Goal: Information Seeking & Learning: Learn about a topic

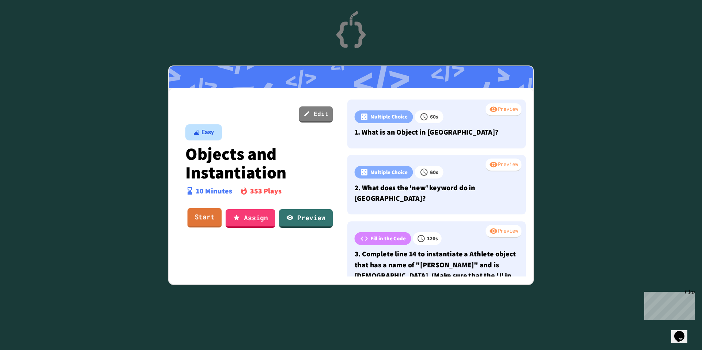
click at [195, 216] on link "Start" at bounding box center [205, 218] width 34 height 20
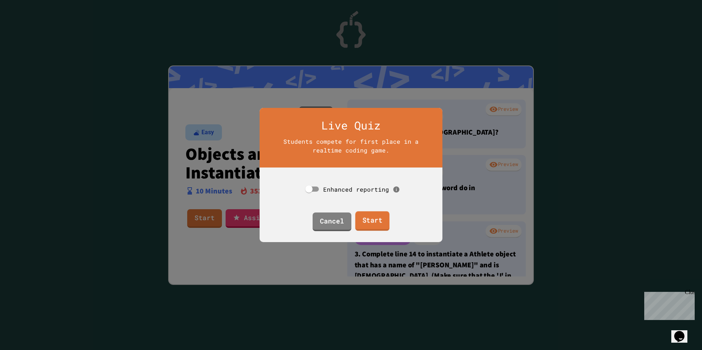
click at [361, 216] on link "Start" at bounding box center [372, 221] width 34 height 20
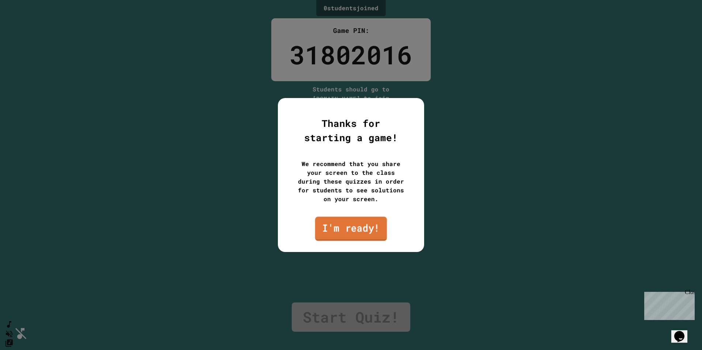
click at [369, 227] on link "I'm ready!" at bounding box center [351, 228] width 72 height 24
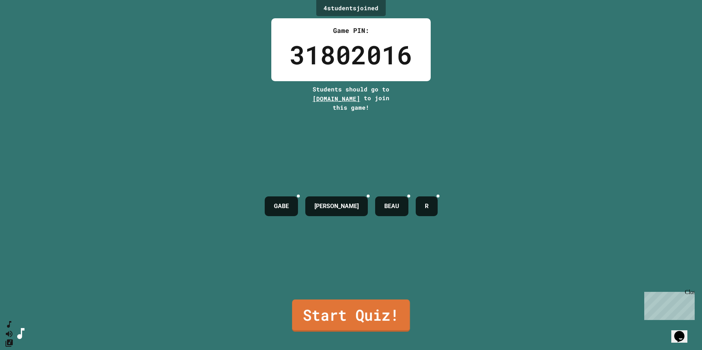
drag, startPoint x: 363, startPoint y: 308, endPoint x: 365, endPoint y: 304, distance: 4.6
click at [365, 304] on link "Start Quiz!" at bounding box center [351, 315] width 118 height 32
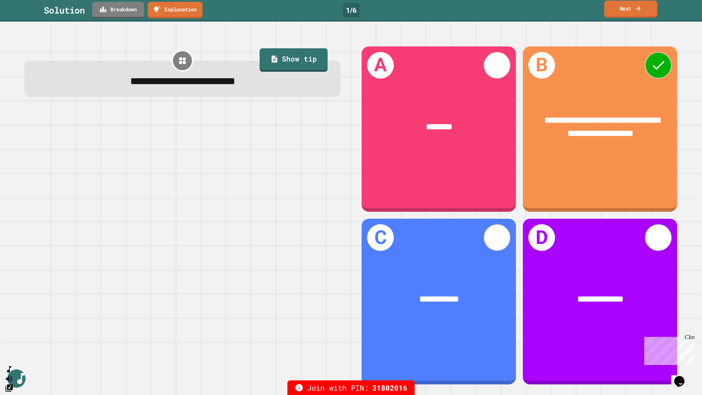
click at [628, 11] on link "Next" at bounding box center [630, 9] width 53 height 17
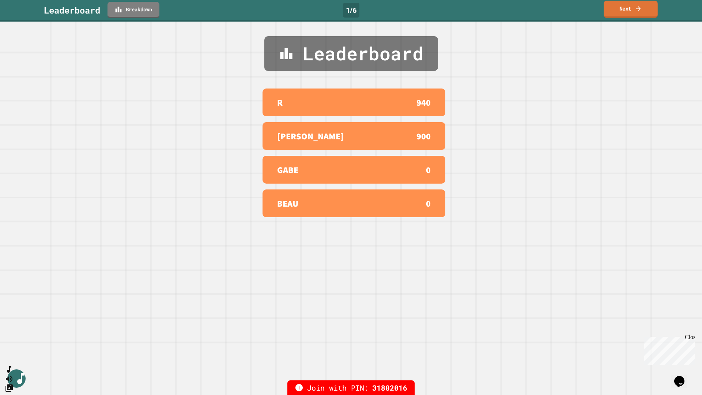
click at [626, 6] on link "Next" at bounding box center [631, 9] width 54 height 17
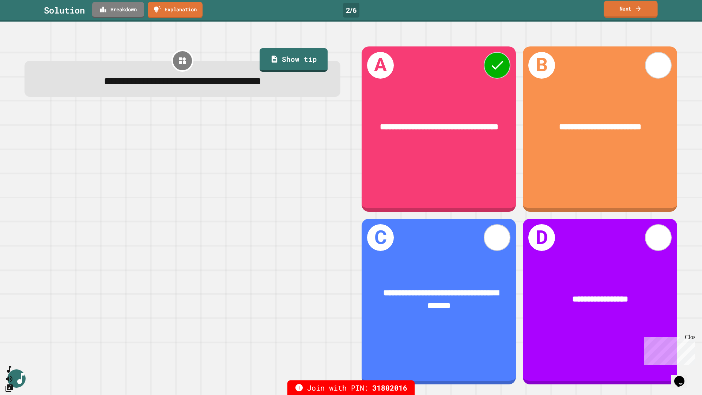
click at [623, 9] on link "Next" at bounding box center [631, 9] width 54 height 17
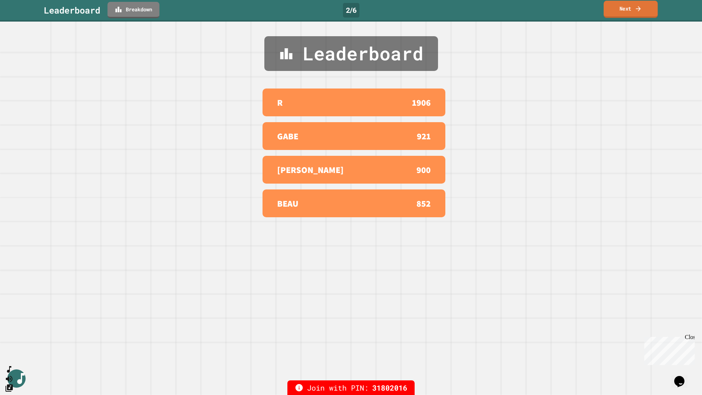
click at [624, 12] on link "Next" at bounding box center [631, 9] width 54 height 17
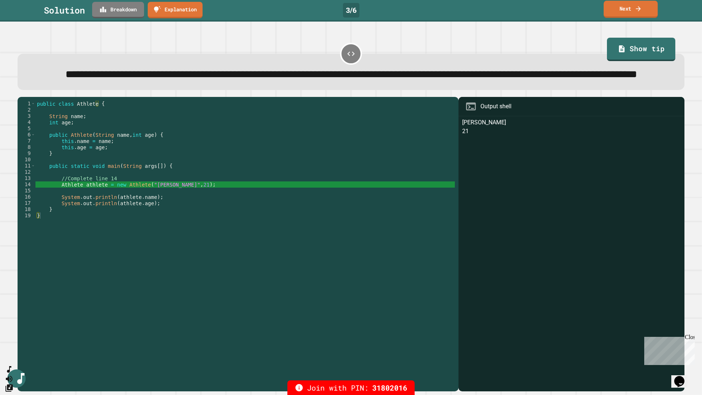
click at [619, 12] on link "Next" at bounding box center [631, 9] width 54 height 17
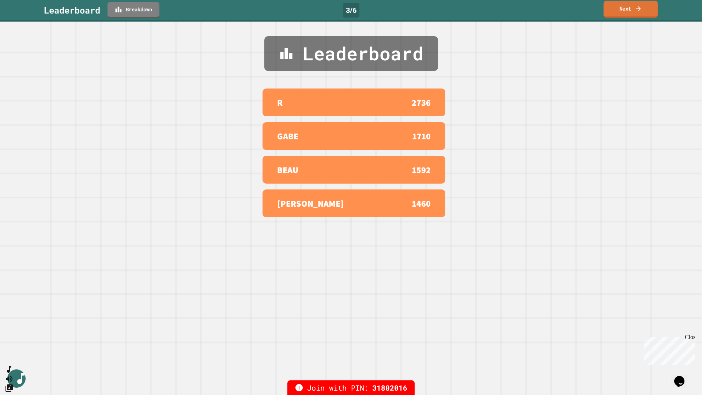
click at [622, 12] on link "Next" at bounding box center [631, 9] width 54 height 17
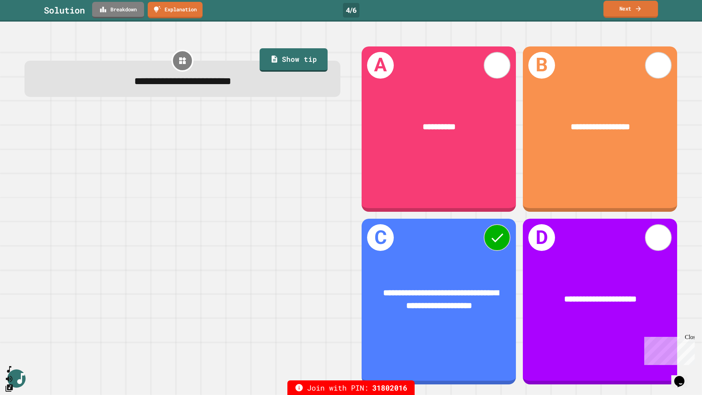
click at [631, 5] on link "Next" at bounding box center [630, 9] width 54 height 17
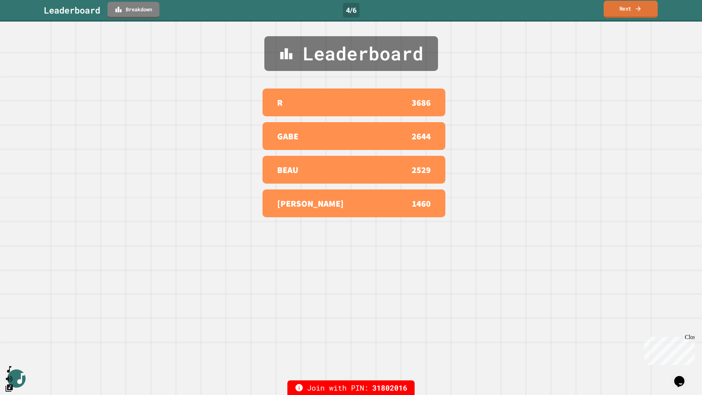
click at [611, 9] on link "Next" at bounding box center [631, 9] width 54 height 17
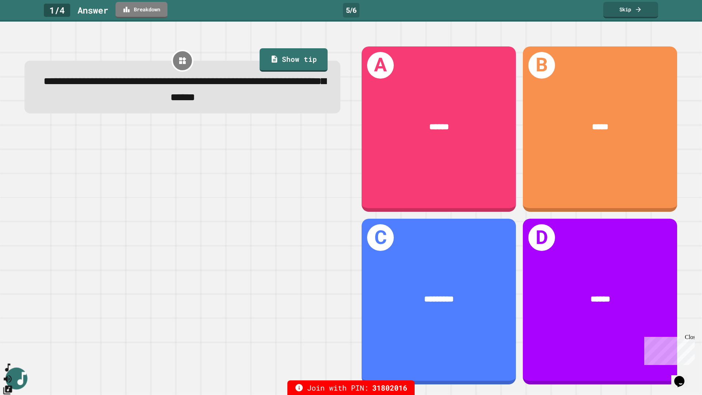
click at [10, 350] on icon "SpeedDial basic example" at bounding box center [7, 368] width 5 height 8
click at [13, 350] on icon "SpeedDial basic example" at bounding box center [8, 367] width 11 height 11
click at [12, 350] on icon "Change Music" at bounding box center [7, 389] width 9 height 9
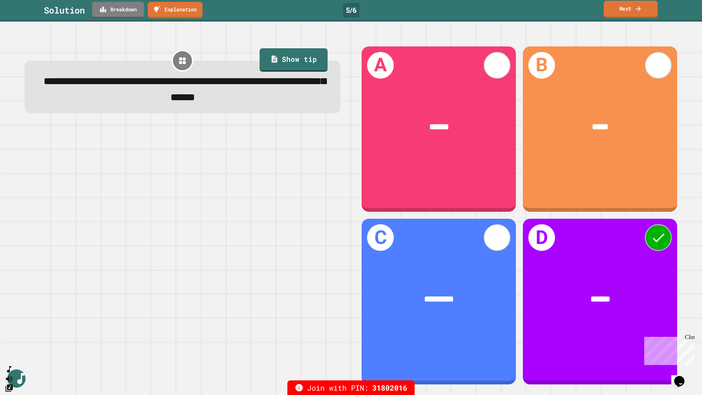
click at [609, 11] on link "Next" at bounding box center [631, 9] width 54 height 17
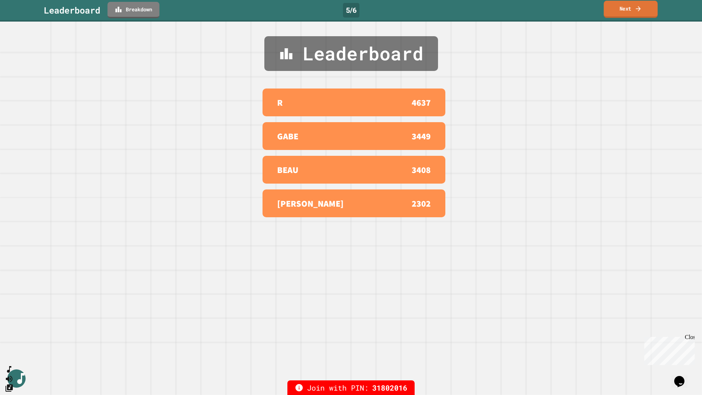
click at [613, 3] on link "Next" at bounding box center [631, 9] width 54 height 17
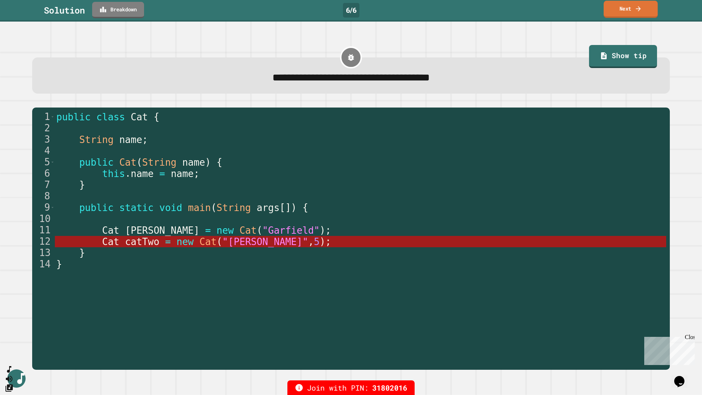
click at [622, 11] on link "Next" at bounding box center [631, 9] width 54 height 17
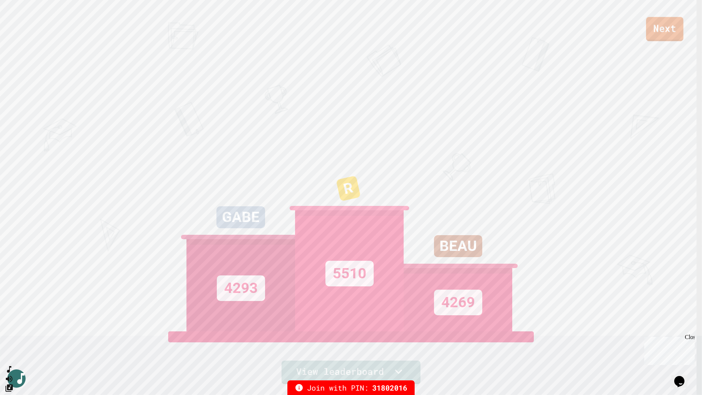
click at [662, 34] on link "Next" at bounding box center [664, 29] width 37 height 24
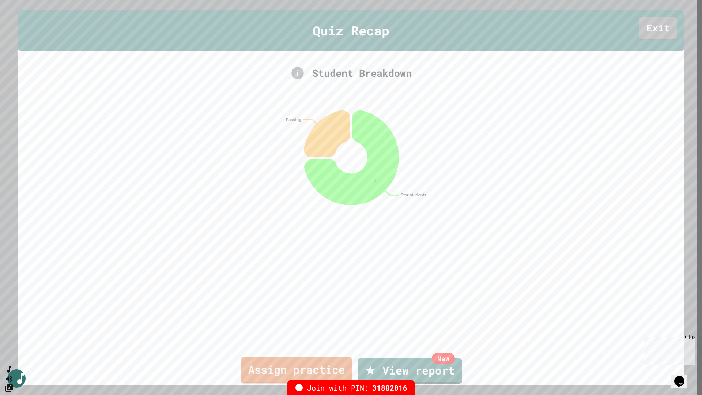
click at [320, 350] on link "Assign practice" at bounding box center [296, 370] width 111 height 26
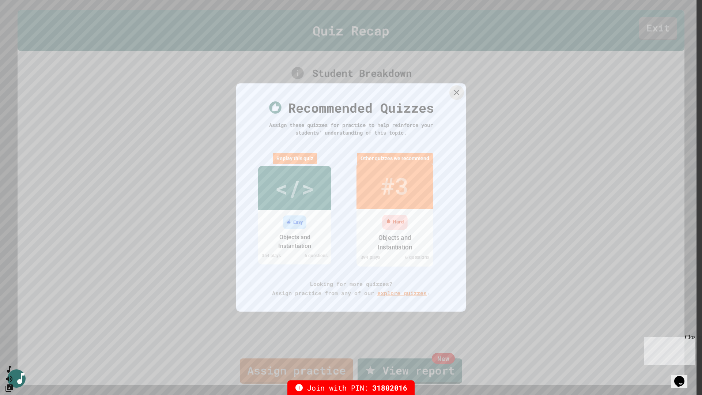
click at [385, 178] on div "#3" at bounding box center [395, 186] width 28 height 34
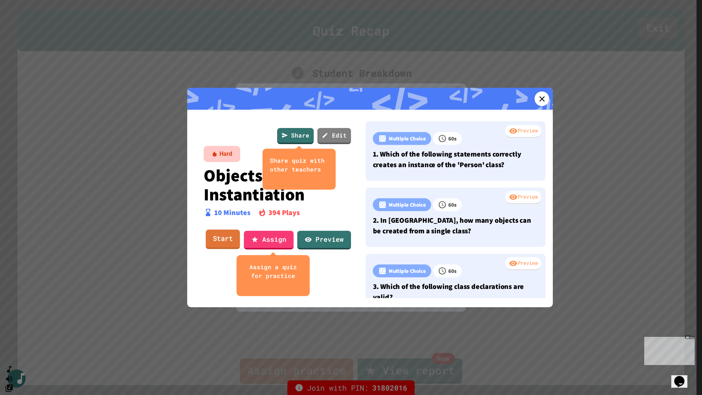
click at [221, 239] on link "Start" at bounding box center [223, 240] width 34 height 20
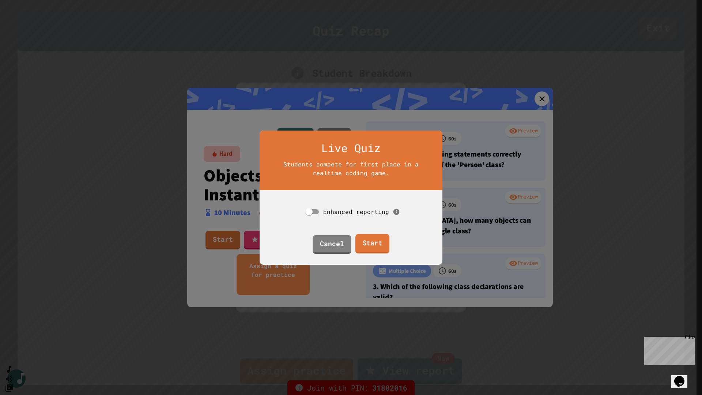
click at [378, 242] on link "Start" at bounding box center [372, 244] width 34 height 20
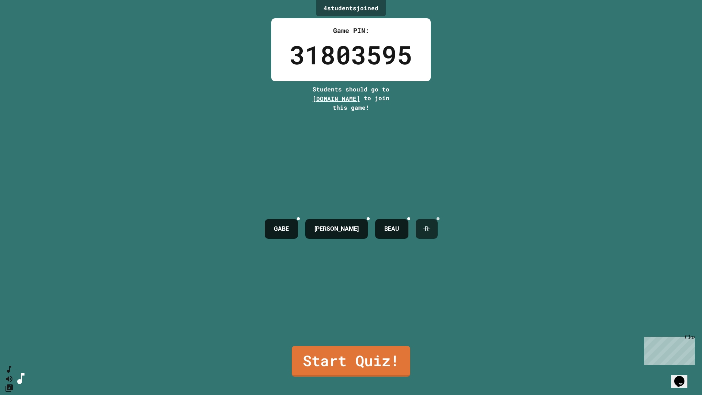
click at [438, 219] on icon at bounding box center [438, 219] width 0 height 0
click at [423, 219] on icon at bounding box center [423, 219] width 0 height 0
click at [403, 219] on icon at bounding box center [403, 219] width 0 height 0
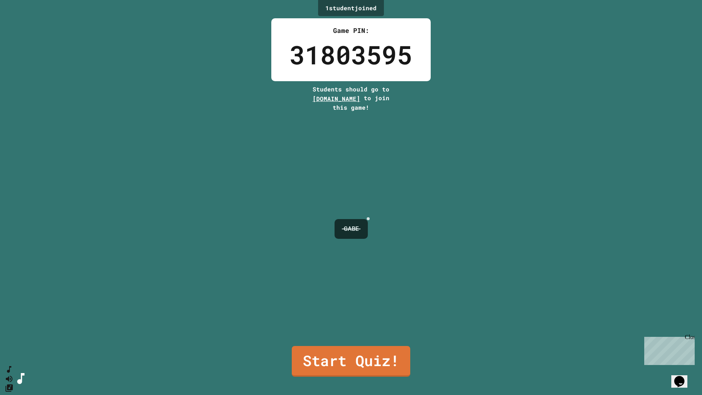
click at [368, 219] on icon at bounding box center [368, 219] width 0 height 0
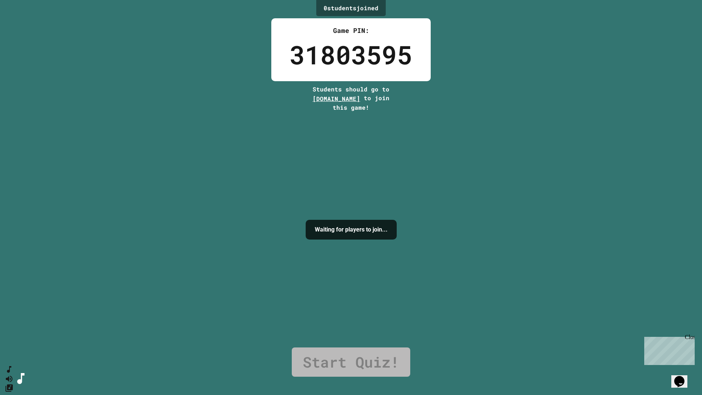
click at [381, 350] on link "Start Quiz!" at bounding box center [351, 361] width 118 height 29
click at [397, 139] on div "Waiting for players to join..." at bounding box center [351, 229] width 91 height 235
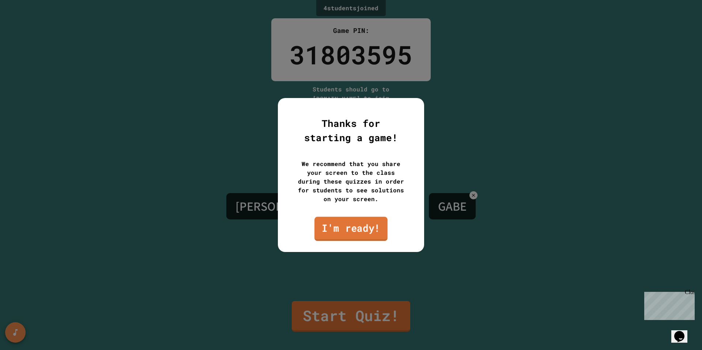
click at [367, 226] on link "I'm ready!" at bounding box center [350, 229] width 73 height 24
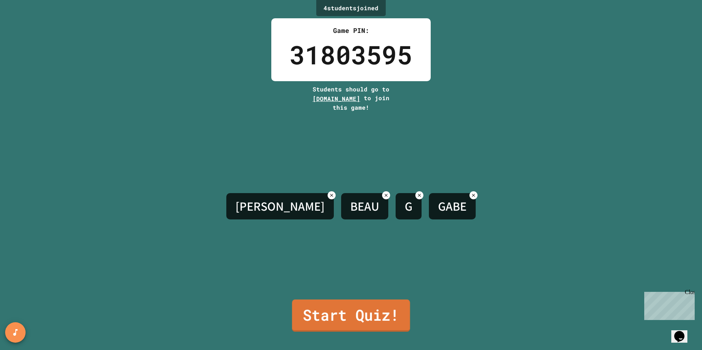
click at [366, 307] on link "Start Quiz!" at bounding box center [351, 315] width 118 height 32
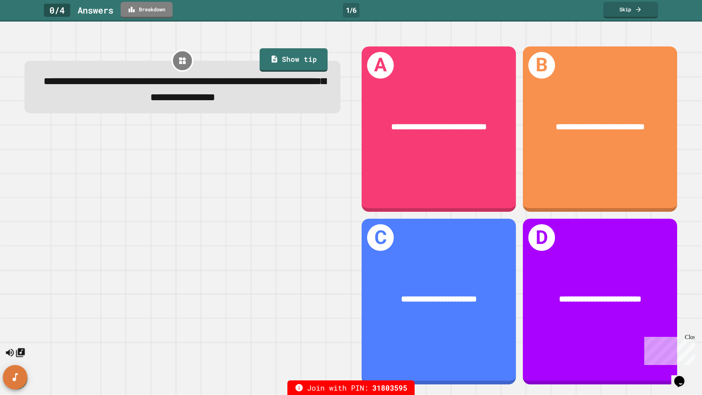
click at [22, 350] on button "SpeedDial basic example" at bounding box center [15, 377] width 24 height 24
click at [20, 350] on icon "SpeedDial basic example" at bounding box center [15, 377] width 11 height 11
click at [18, 347] on button "Change Music" at bounding box center [20, 352] width 11 height 11
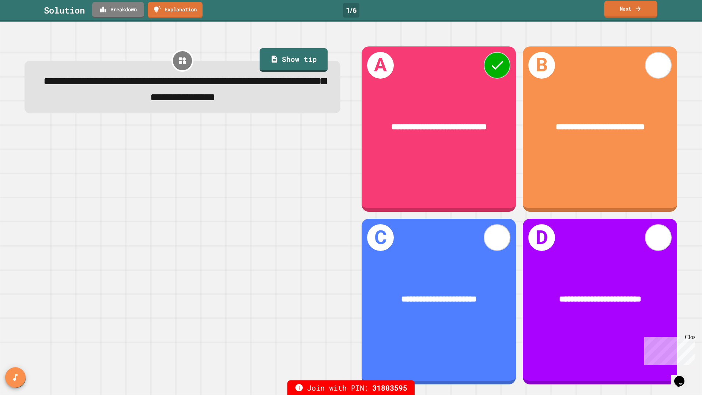
click at [616, 10] on link "Next" at bounding box center [630, 9] width 53 height 17
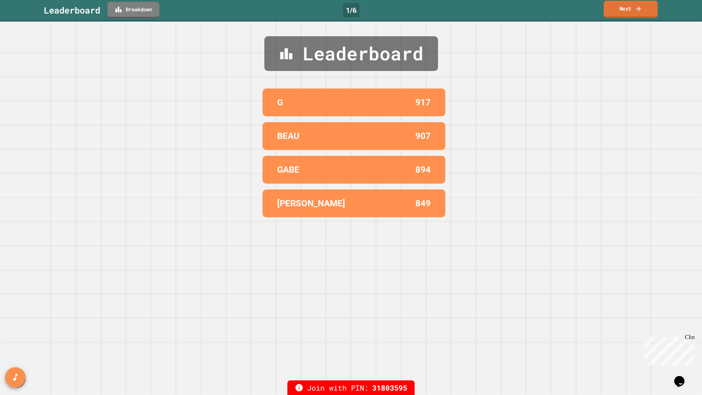
click at [621, 10] on link "Next" at bounding box center [631, 9] width 54 height 17
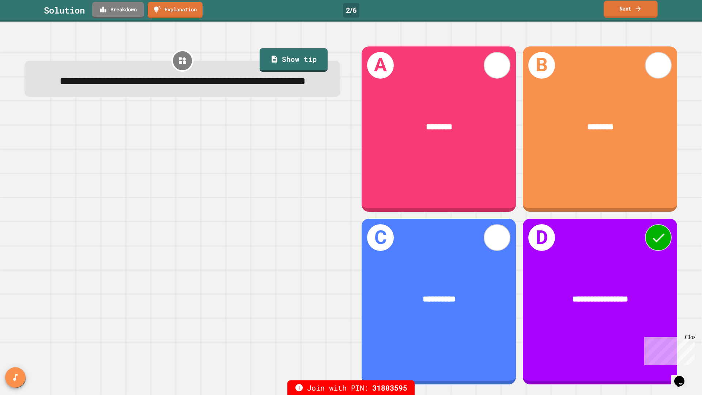
click at [616, 12] on link "Next" at bounding box center [631, 9] width 54 height 17
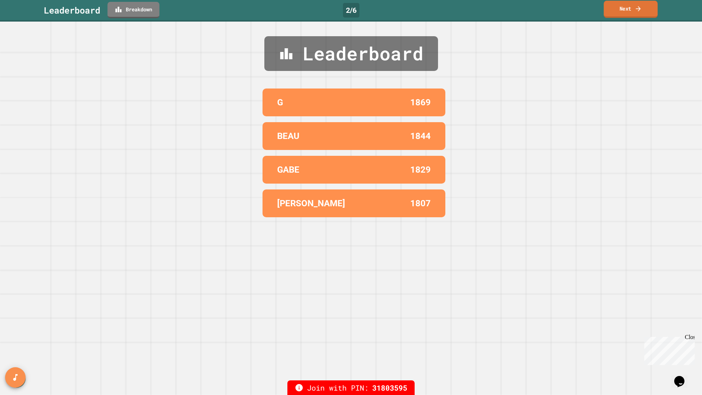
click at [612, 11] on link "Next" at bounding box center [631, 9] width 54 height 17
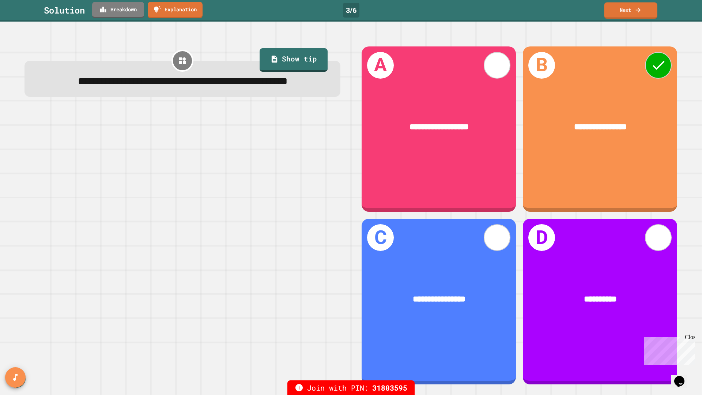
click at [604, 8] on div "Solution Breakdown Explanation 3 / 6 Next" at bounding box center [351, 10] width 702 height 16
click at [612, 11] on link "Next" at bounding box center [631, 9] width 54 height 17
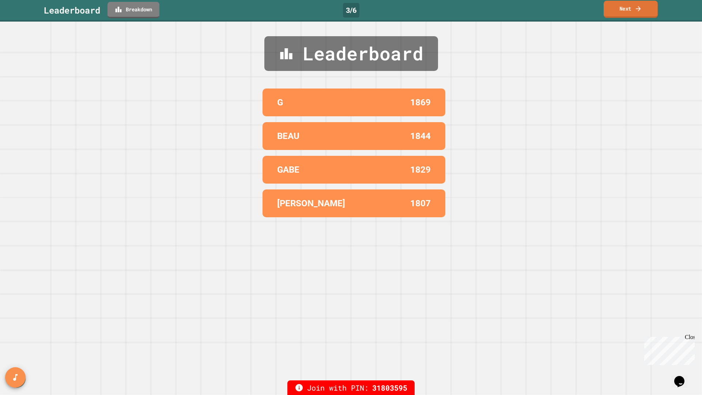
click at [608, 12] on link "Next" at bounding box center [631, 9] width 54 height 17
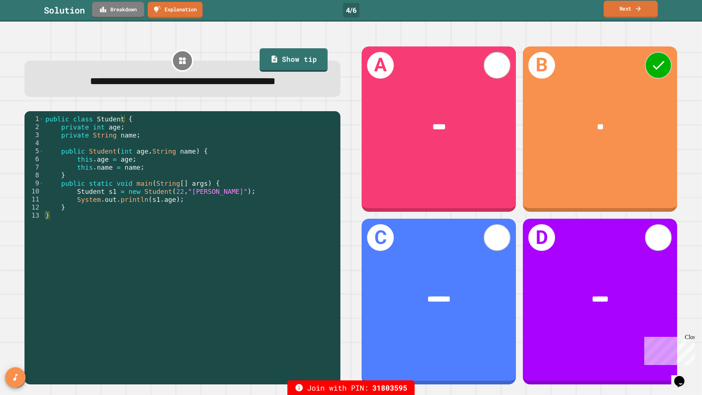
click at [612, 12] on link "Next" at bounding box center [631, 9] width 54 height 17
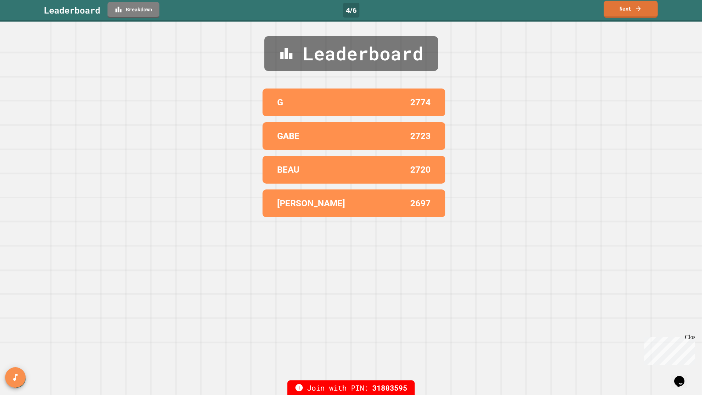
click at [612, 12] on link "Next" at bounding box center [631, 9] width 54 height 17
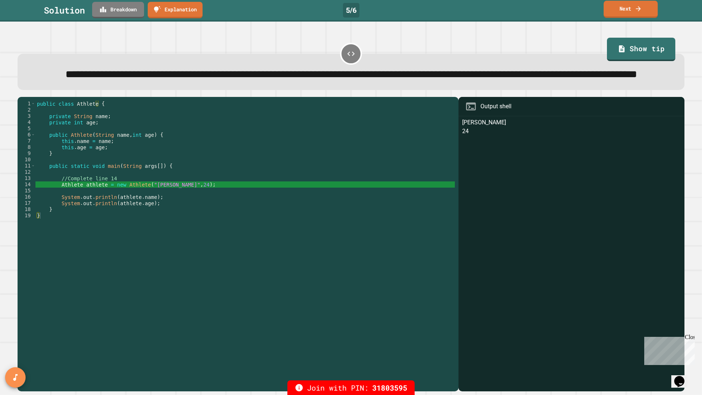
click at [615, 11] on link "Next" at bounding box center [631, 9] width 54 height 17
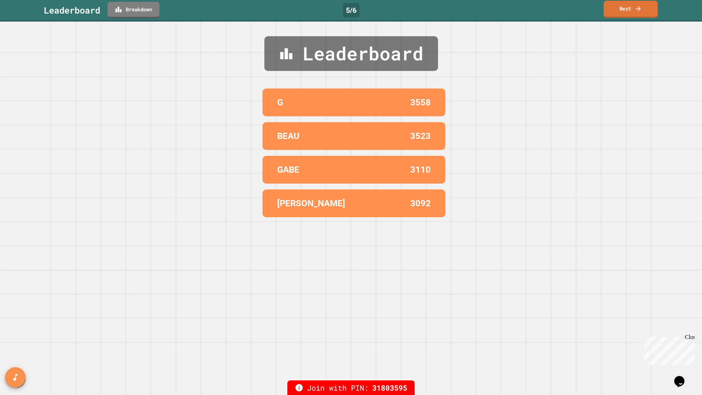
click at [616, 12] on link "Next" at bounding box center [631, 9] width 54 height 17
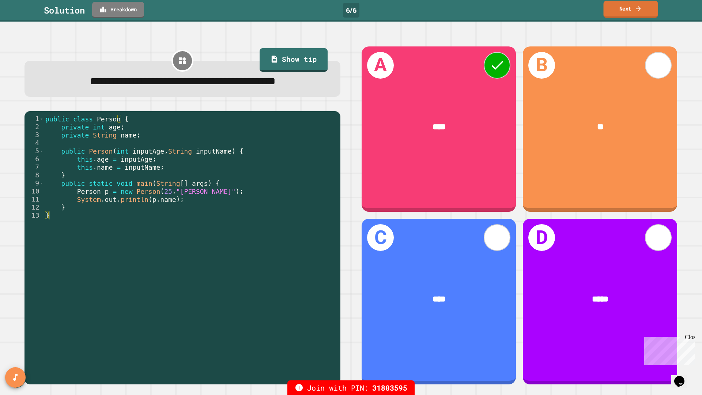
click at [608, 12] on link "Next" at bounding box center [631, 9] width 54 height 17
